Goal: Communication & Community: Participate in discussion

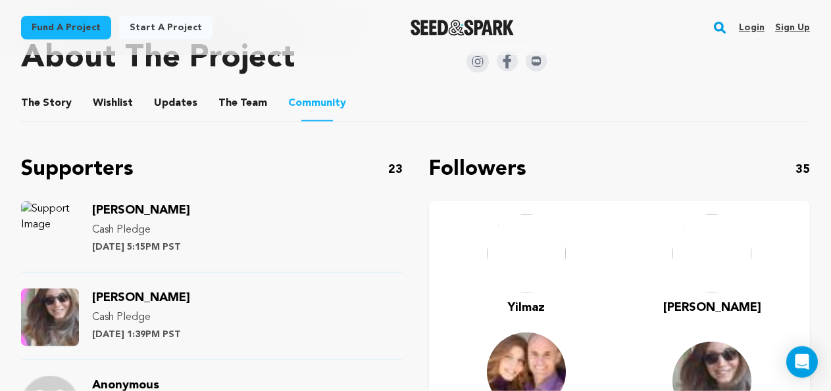
scroll to position [716, 0]
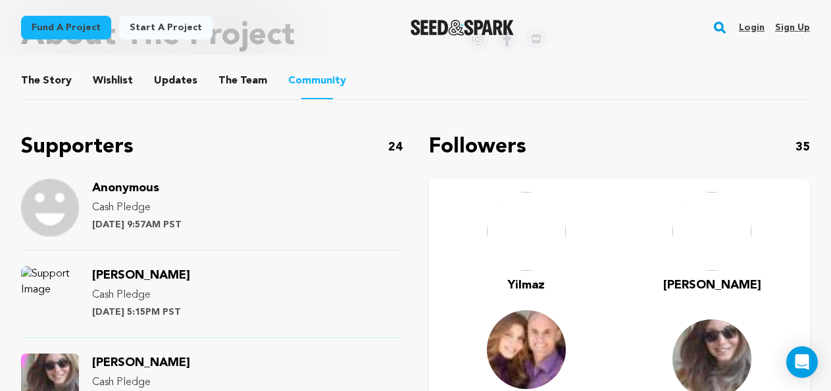
scroll to position [514, 0]
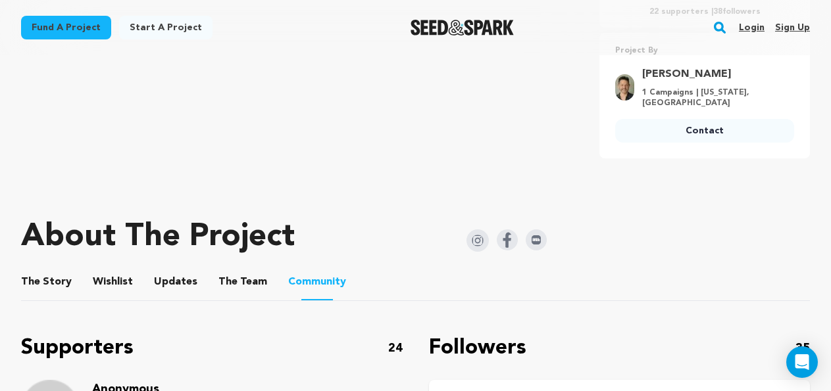
click at [58, 286] on button "The Story" at bounding box center [47, 285] width 32 height 32
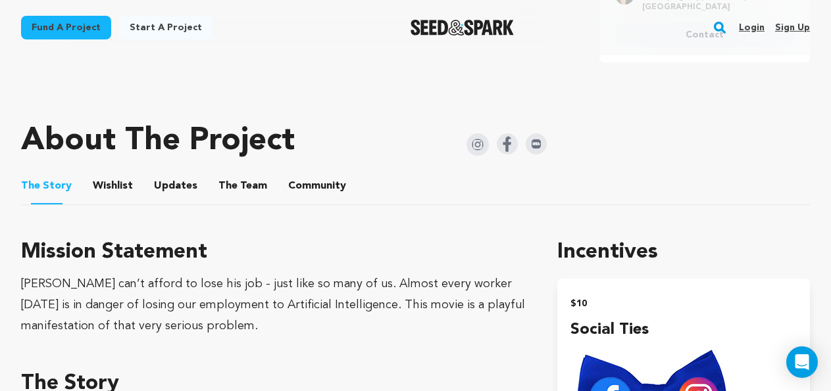
scroll to position [649, 0]
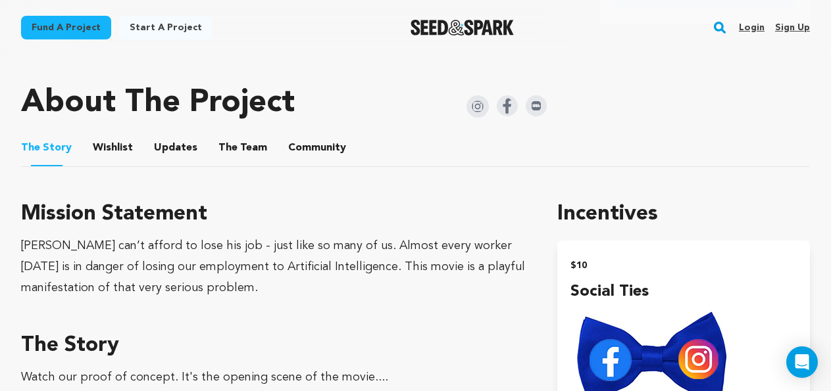
click at [182, 145] on button "Updates" at bounding box center [176, 151] width 32 height 32
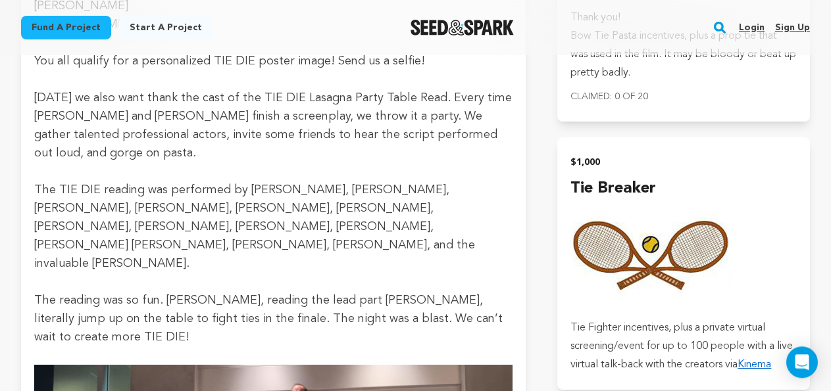
scroll to position [2796, 0]
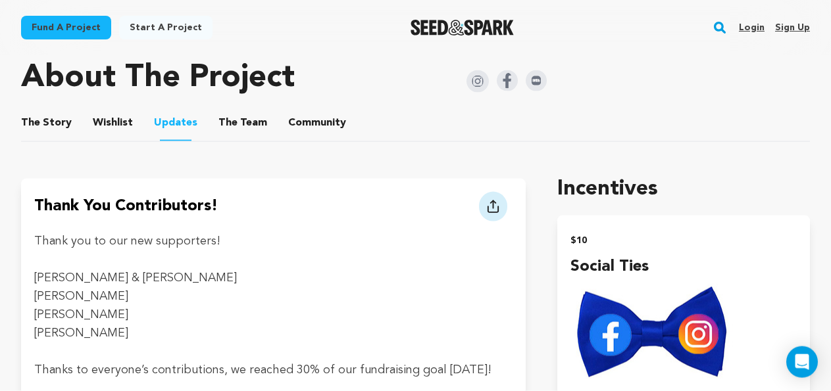
scroll to position [649, 0]
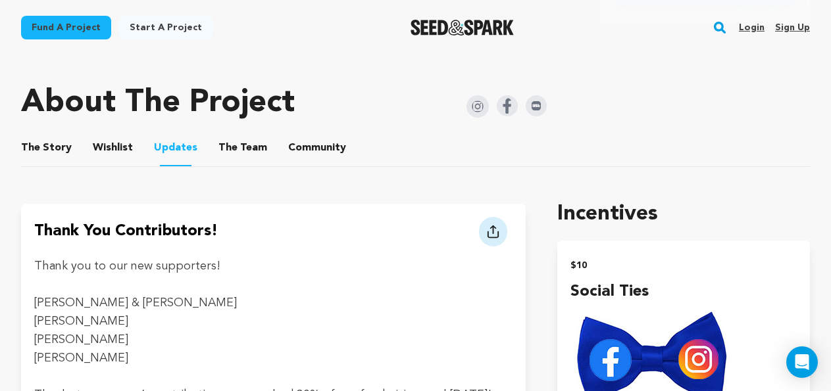
click at [301, 149] on button "Community" at bounding box center [317, 151] width 32 height 32
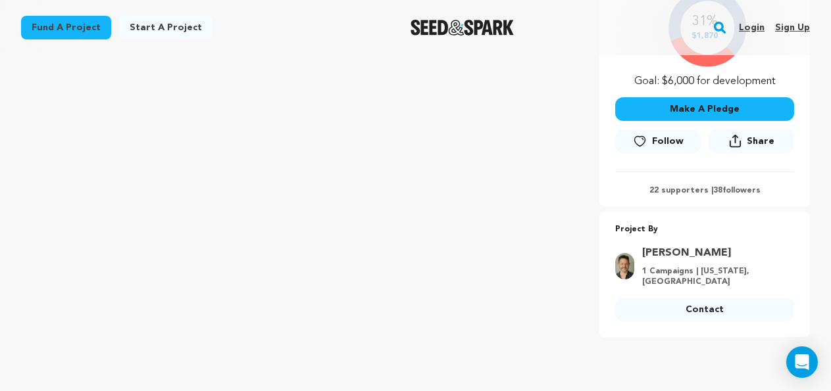
scroll to position [604, 0]
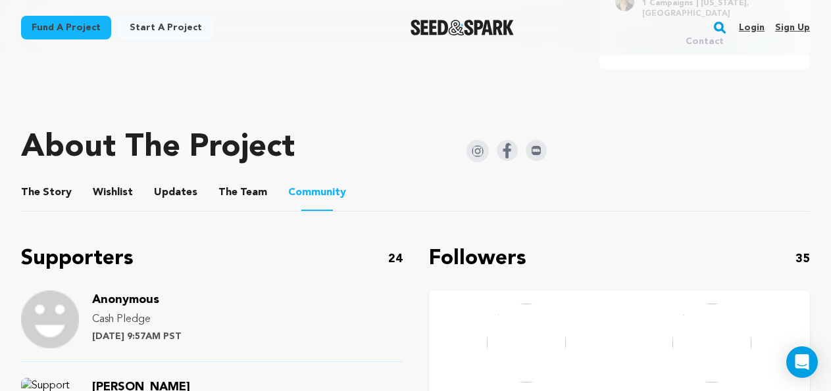
click at [103, 189] on button "Wishlist" at bounding box center [113, 196] width 32 height 32
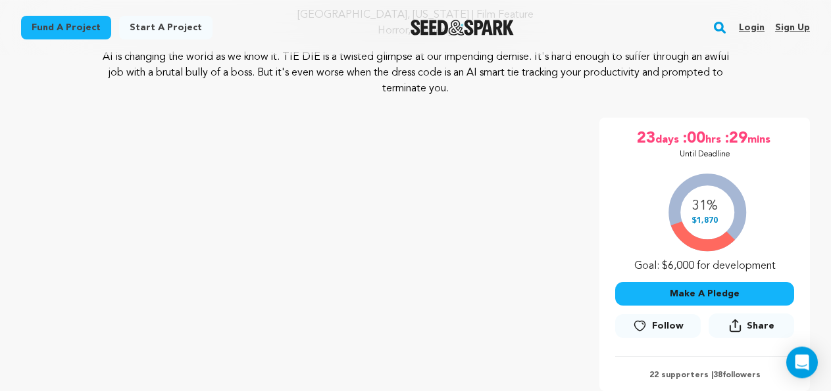
scroll to position [67, 0]
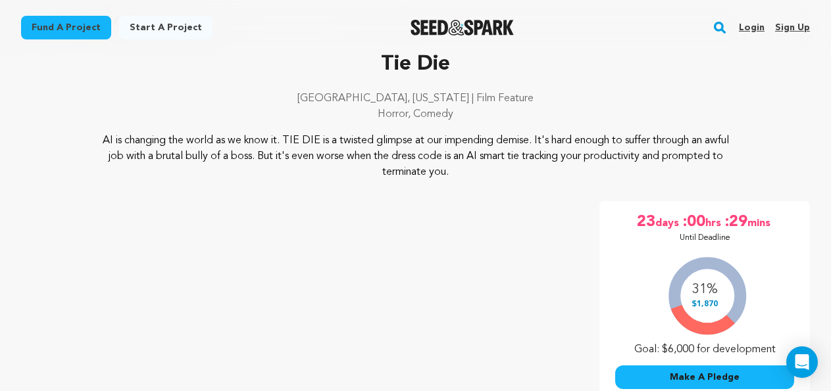
click at [752, 31] on link "Login" at bounding box center [752, 27] width 26 height 21
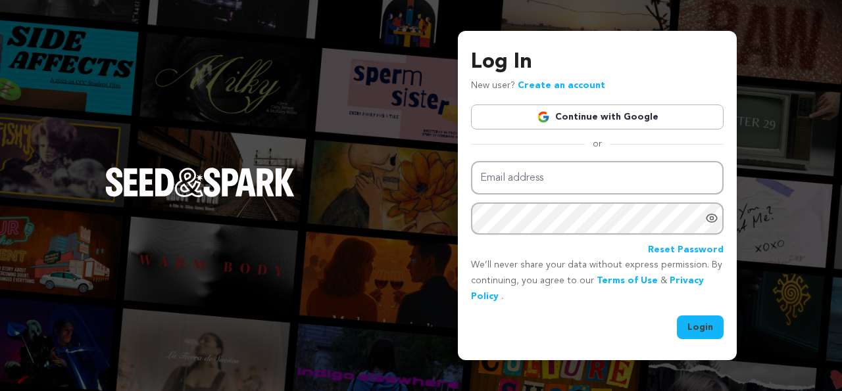
click at [645, 115] on link "Continue with Google" at bounding box center [597, 117] width 253 height 25
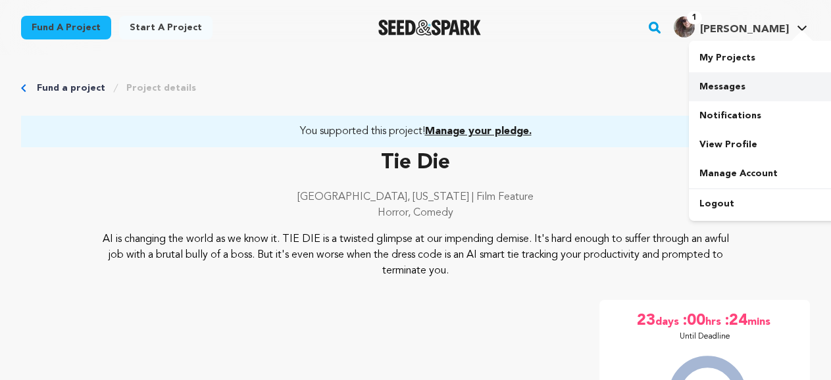
click at [729, 93] on link "Messages" at bounding box center [762, 86] width 147 height 29
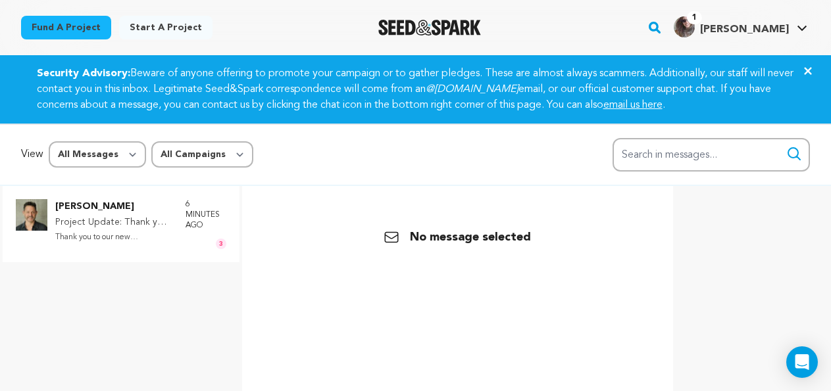
click at [98, 225] on p "Project Update: Thank you Contributors!" at bounding box center [113, 223] width 117 height 16
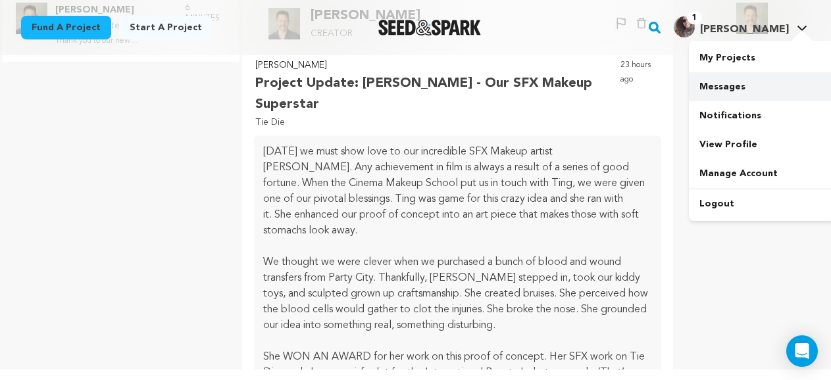
click at [726, 87] on link "Messages" at bounding box center [762, 86] width 147 height 29
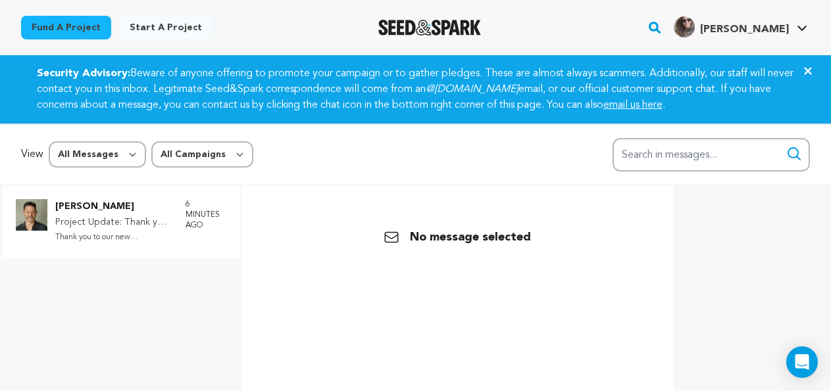
click at [93, 205] on p "Chris Valenti" at bounding box center [113, 207] width 117 height 16
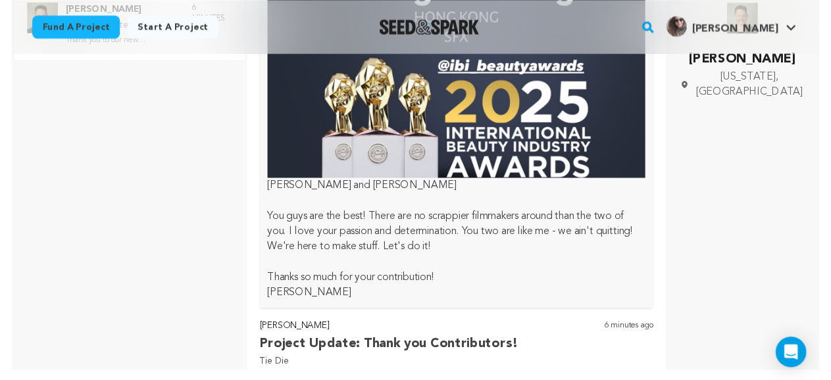
scroll to position [1494, 0]
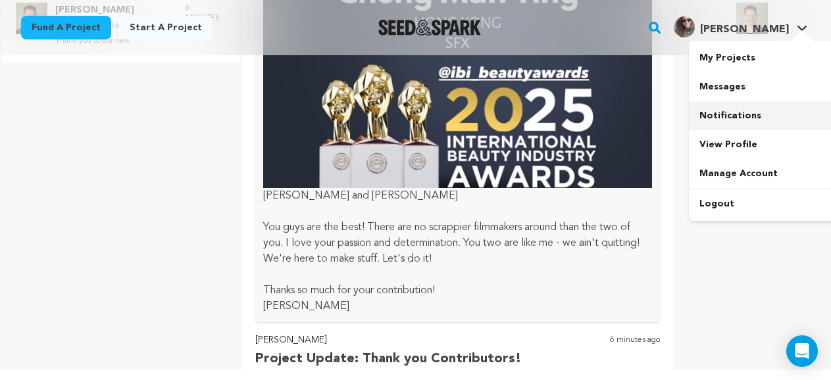
click at [729, 118] on link "Notifications" at bounding box center [762, 115] width 147 height 29
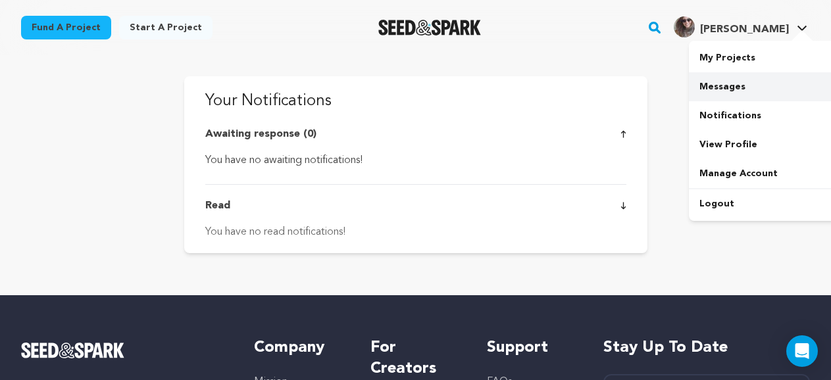
click at [724, 82] on link "Messages" at bounding box center [762, 86] width 147 height 29
